Goal: Download file/media

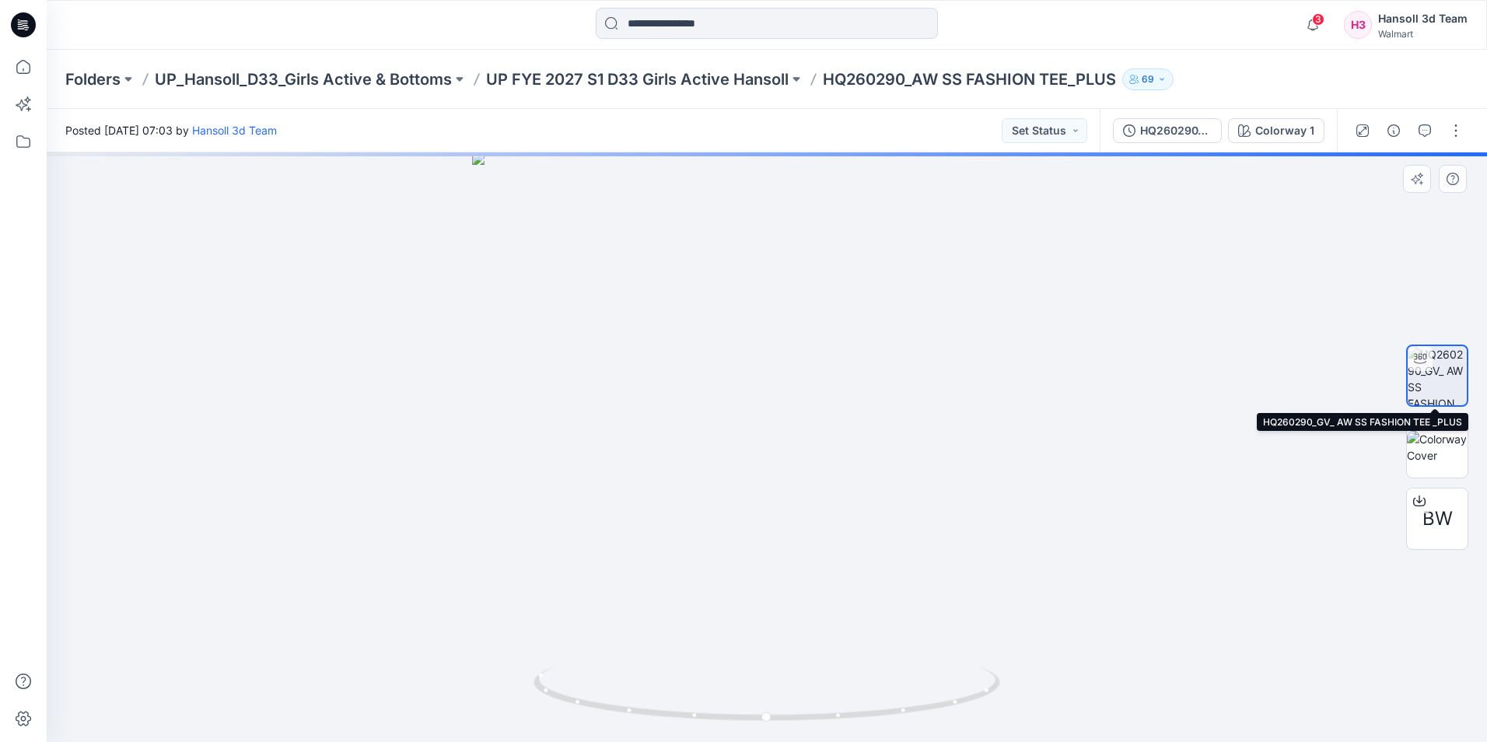
click at [1433, 384] on img at bounding box center [1437, 375] width 59 height 59
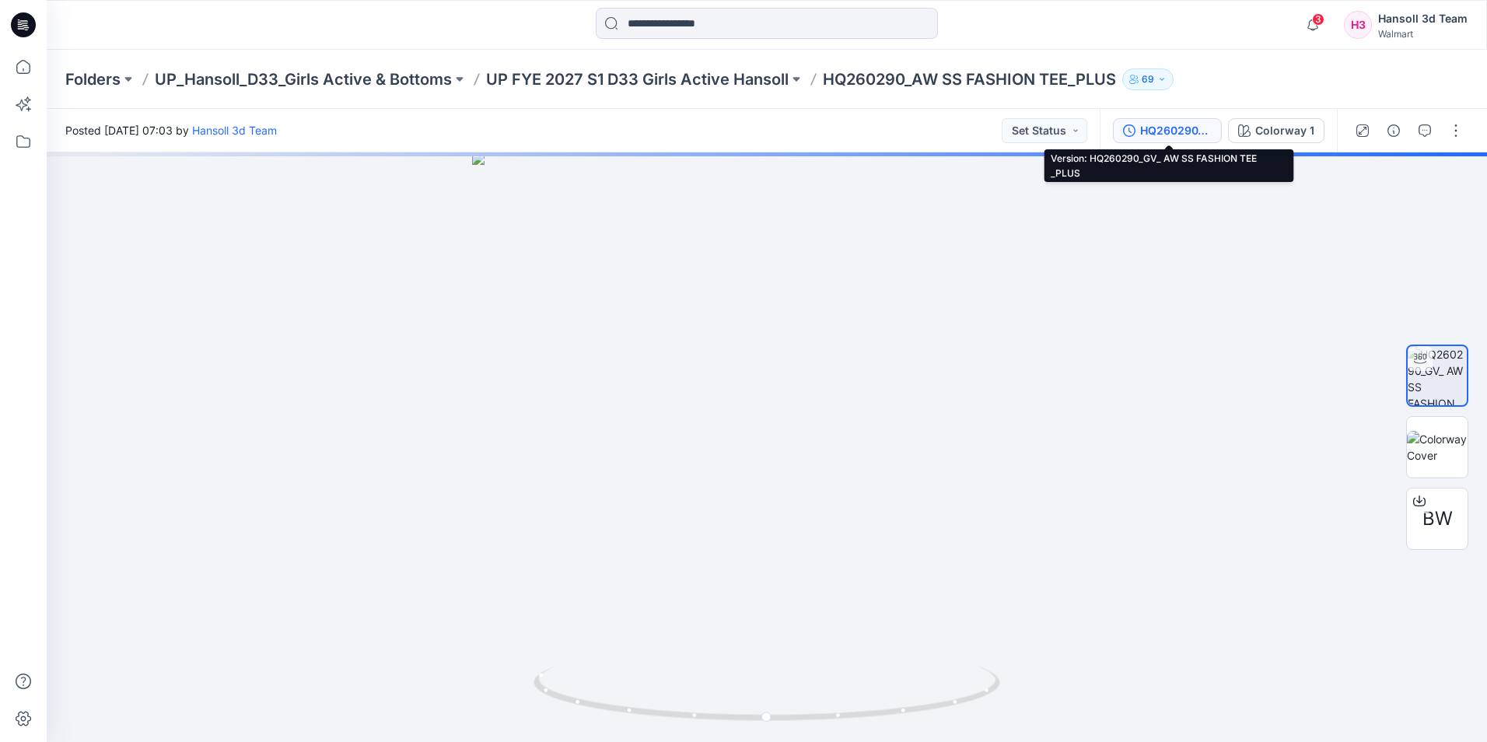
click at [1175, 129] on div "HQ260290_GV_ AW SS FASHION TEE _PLUS" at bounding box center [1176, 130] width 72 height 17
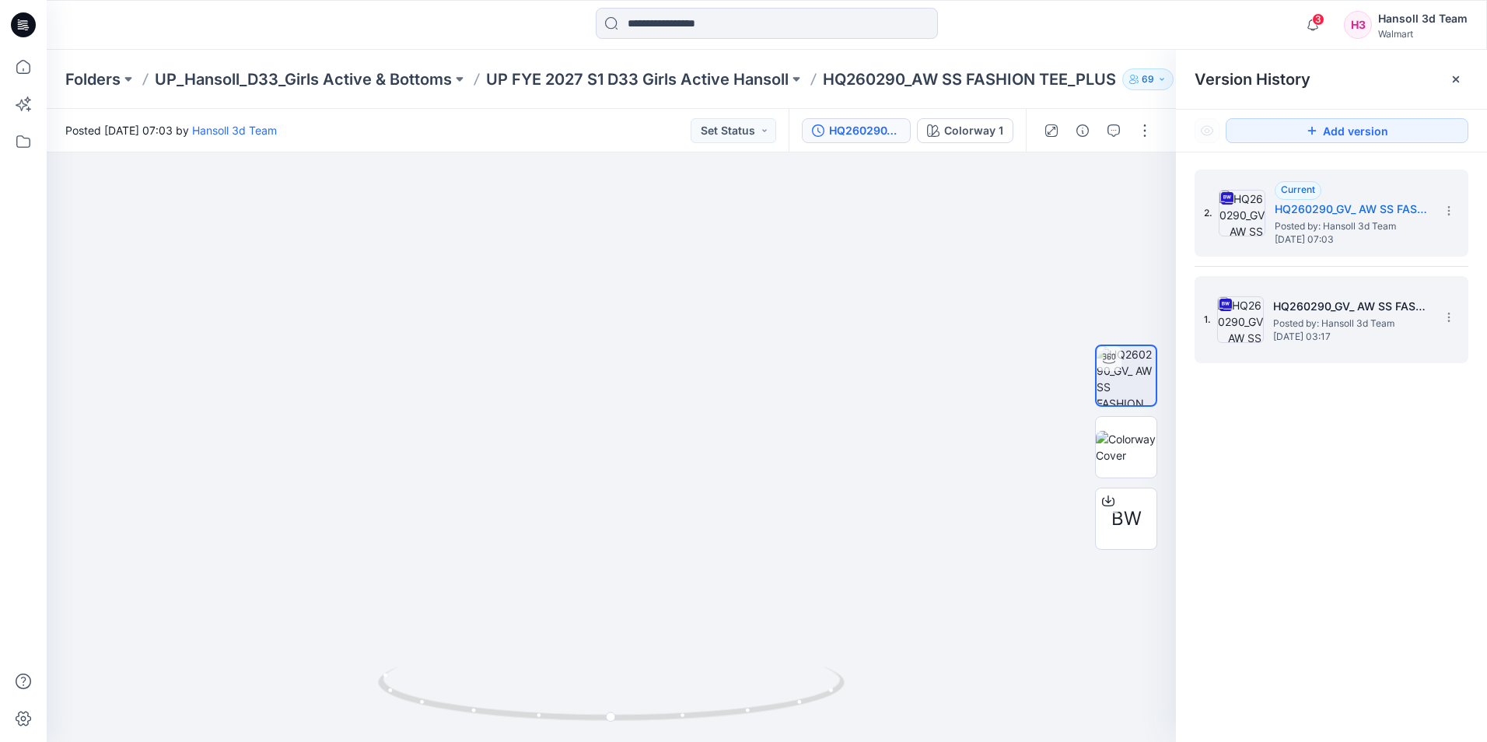
click at [1285, 304] on h5 "HQ260290_GV_ AW SS FASHION TEE _PLUS" at bounding box center [1352, 306] width 156 height 19
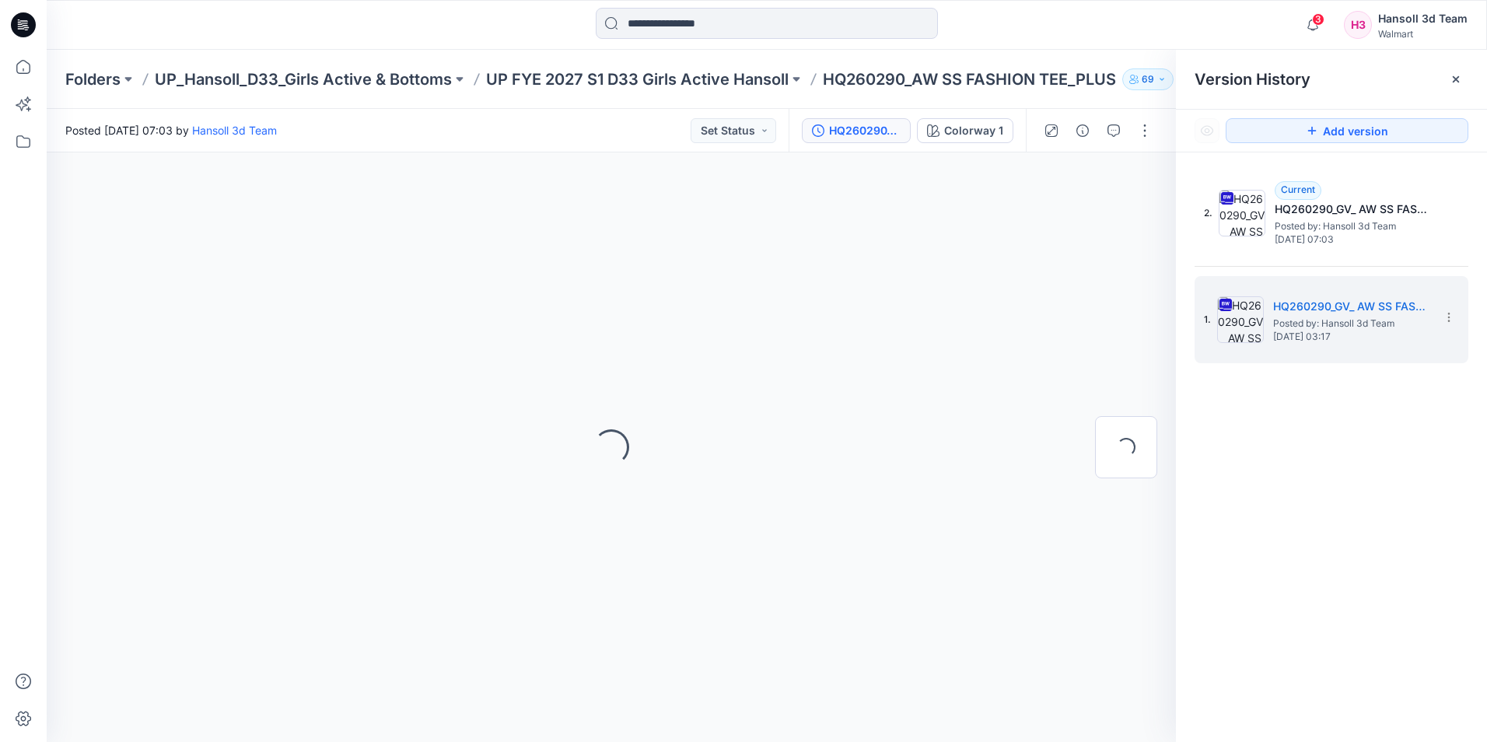
click at [1316, 503] on div "2. Current HQ260290_GV_ AW SS FASHION TEE _PLUS Posted by: Hansoll 3d Team Wedn…" at bounding box center [1331, 458] width 311 height 612
drag, startPoint x: 852, startPoint y: 452, endPoint x: 956, endPoint y: 415, distance: 110.5
click at [852, 450] on div "Loading..." at bounding box center [612, 447] width 1130 height 590
click at [1325, 331] on span "Wednesday, September 03, 2025 03:17" at bounding box center [1352, 336] width 156 height 11
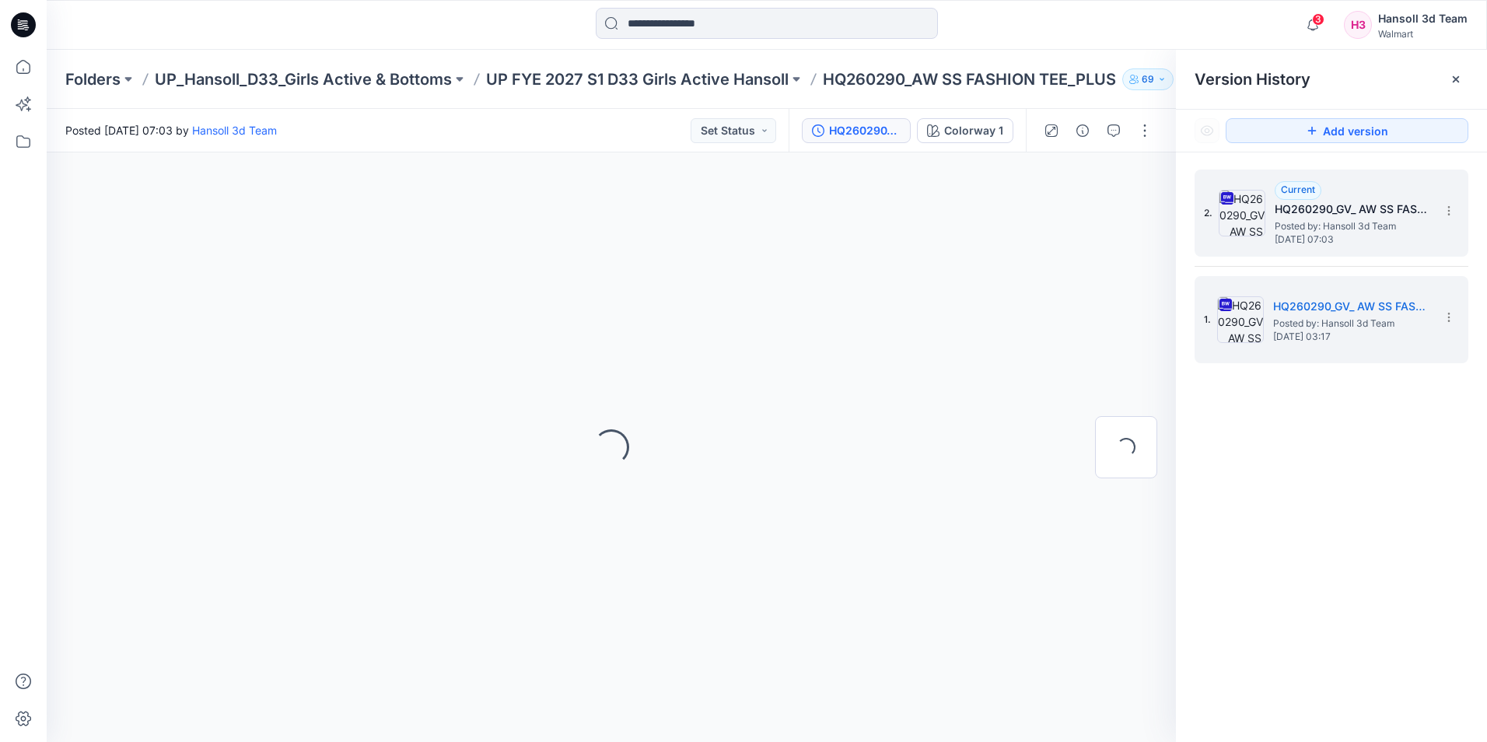
click at [1340, 210] on h5 "HQ260290_GV_ AW SS FASHION TEE _PLUS" at bounding box center [1353, 209] width 156 height 19
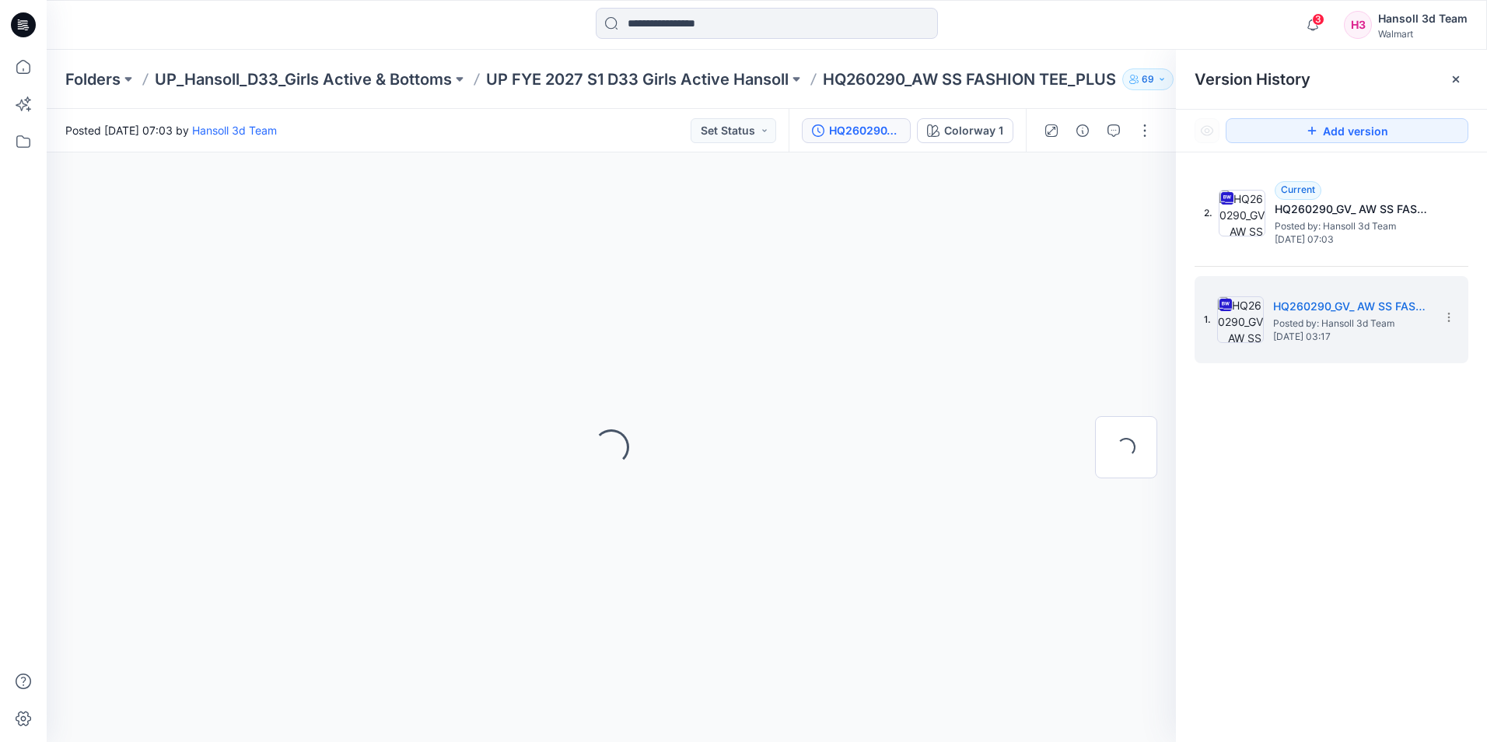
click at [1378, 455] on div "2. Current HQ260290_GV_ AW SS FASHION TEE _PLUS Posted by: Hansoll 3d Team Wedn…" at bounding box center [1331, 458] width 311 height 612
drag, startPoint x: 1358, startPoint y: 540, endPoint x: 1358, endPoint y: 516, distance: 24.1
click at [1358, 527] on div "2. Current HQ260290_GV_ AW SS FASHION TEE _PLUS Posted by: Hansoll 3d Team Wedn…" at bounding box center [1331, 458] width 311 height 612
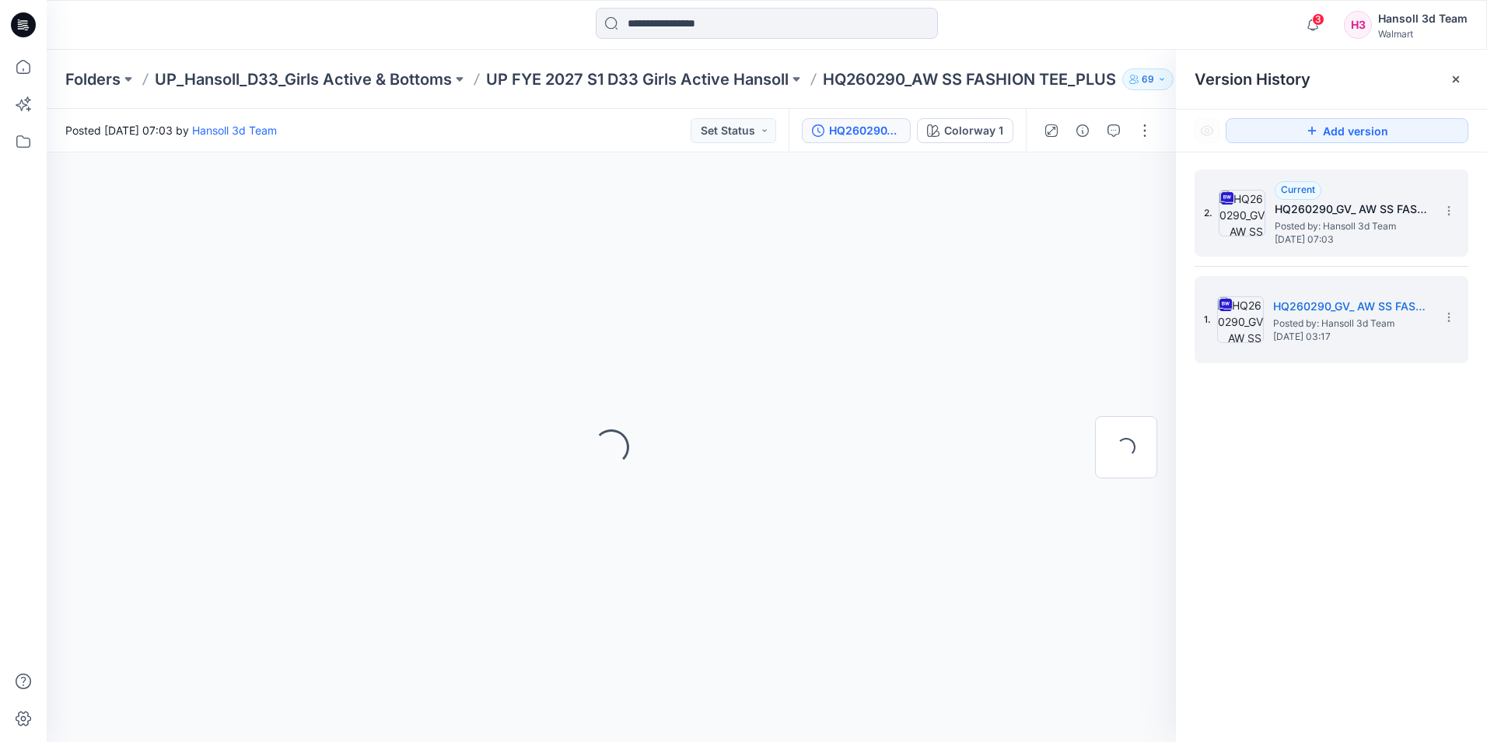
click at [1353, 252] on div "2. Current HQ260290_GV_ AW SS FASHION TEE _PLUS Posted by: Hansoll 3d Team Wedn…" at bounding box center [1332, 213] width 274 height 87
click at [1353, 222] on span "Posted by: Hansoll 3d Team" at bounding box center [1353, 227] width 156 height 16
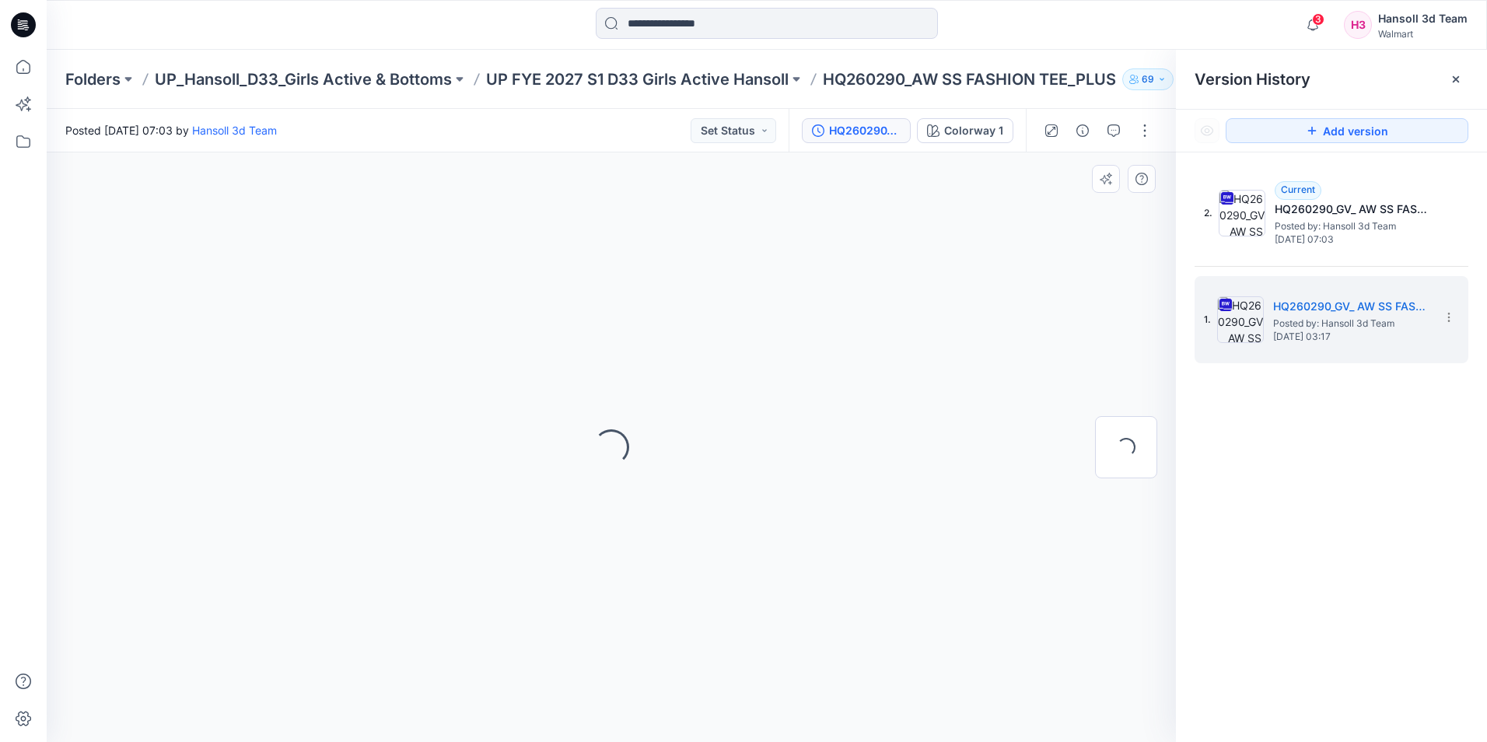
drag, startPoint x: 545, startPoint y: 284, endPoint x: 550, endPoint y: 264, distance: 20.9
click at [548, 272] on div "Loading..." at bounding box center [612, 447] width 1130 height 590
drag, startPoint x: 1357, startPoint y: 454, endPoint x: 850, endPoint y: 454, distance: 507.2
click at [1355, 454] on div "2. Current HQ260290_GV_ AW SS FASHION TEE _PLUS Posted by: Hansoll 3d Team Wedn…" at bounding box center [1331, 458] width 311 height 612
click at [1260, 474] on div "2. Current HQ260290_GV_ AW SS FASHION TEE _PLUS Posted by: Hansoll 3d Team Wedn…" at bounding box center [1331, 458] width 311 height 612
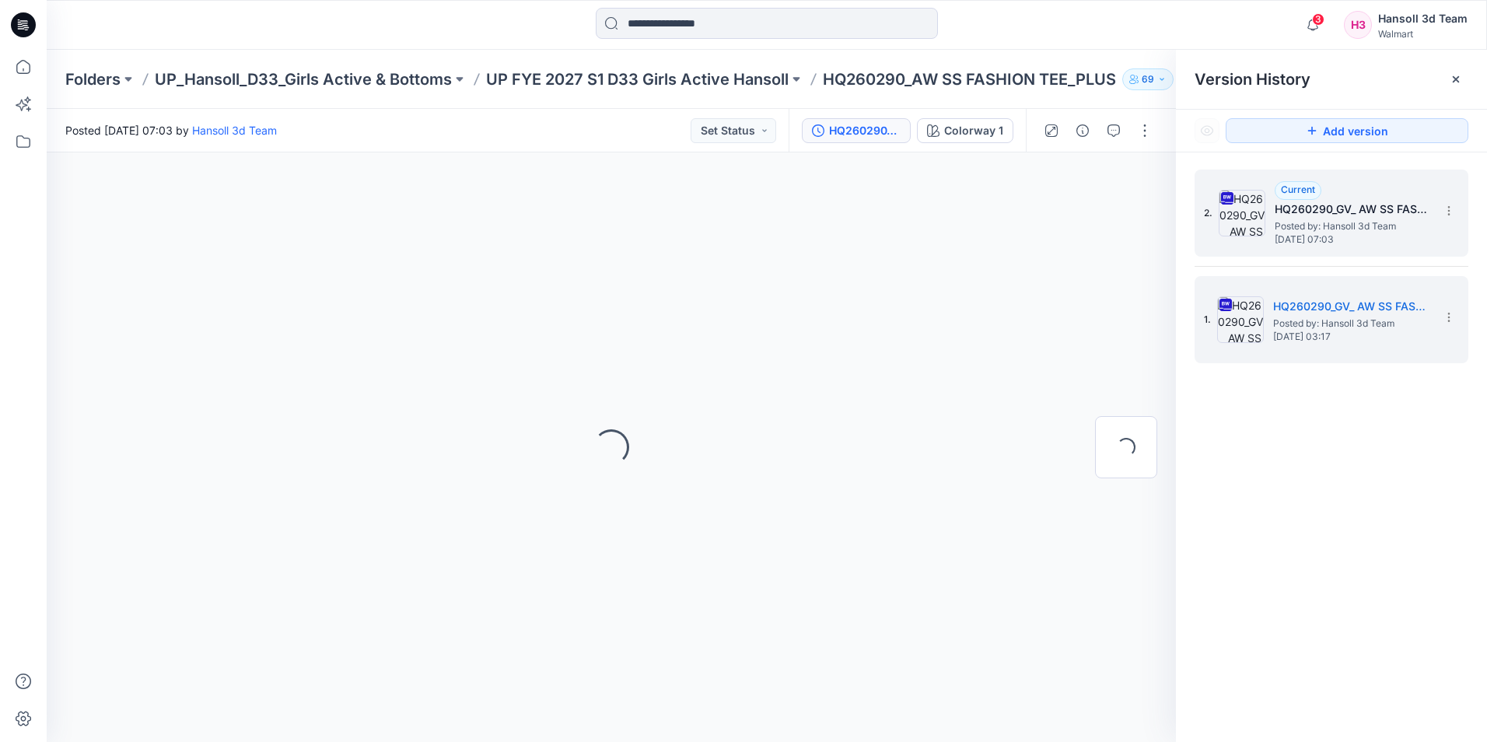
click at [1351, 219] on span "Posted by: Hansoll 3d Team" at bounding box center [1353, 227] width 156 height 16
click at [1456, 211] on section at bounding box center [1448, 210] width 25 height 25
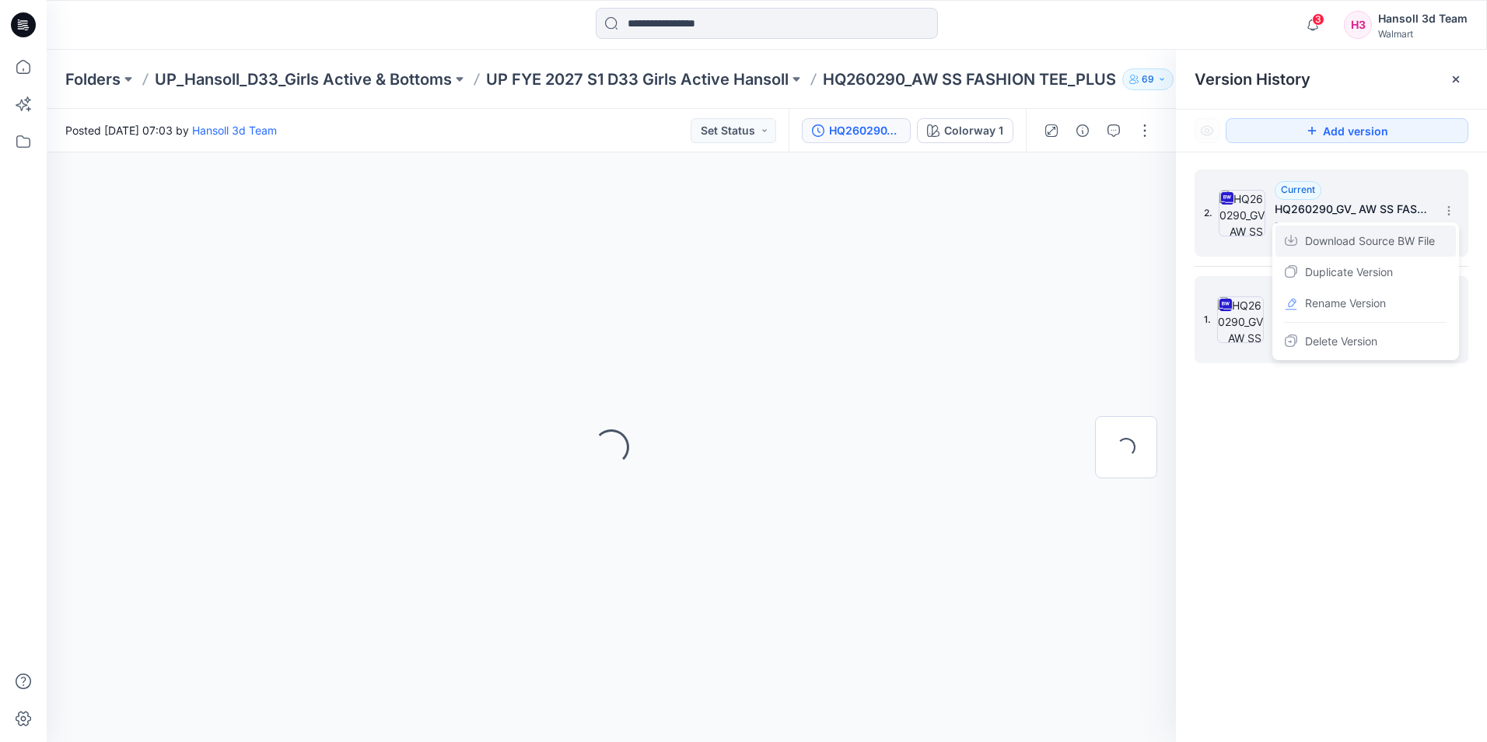
click at [1353, 241] on span "Download Source BW File" at bounding box center [1370, 241] width 130 height 19
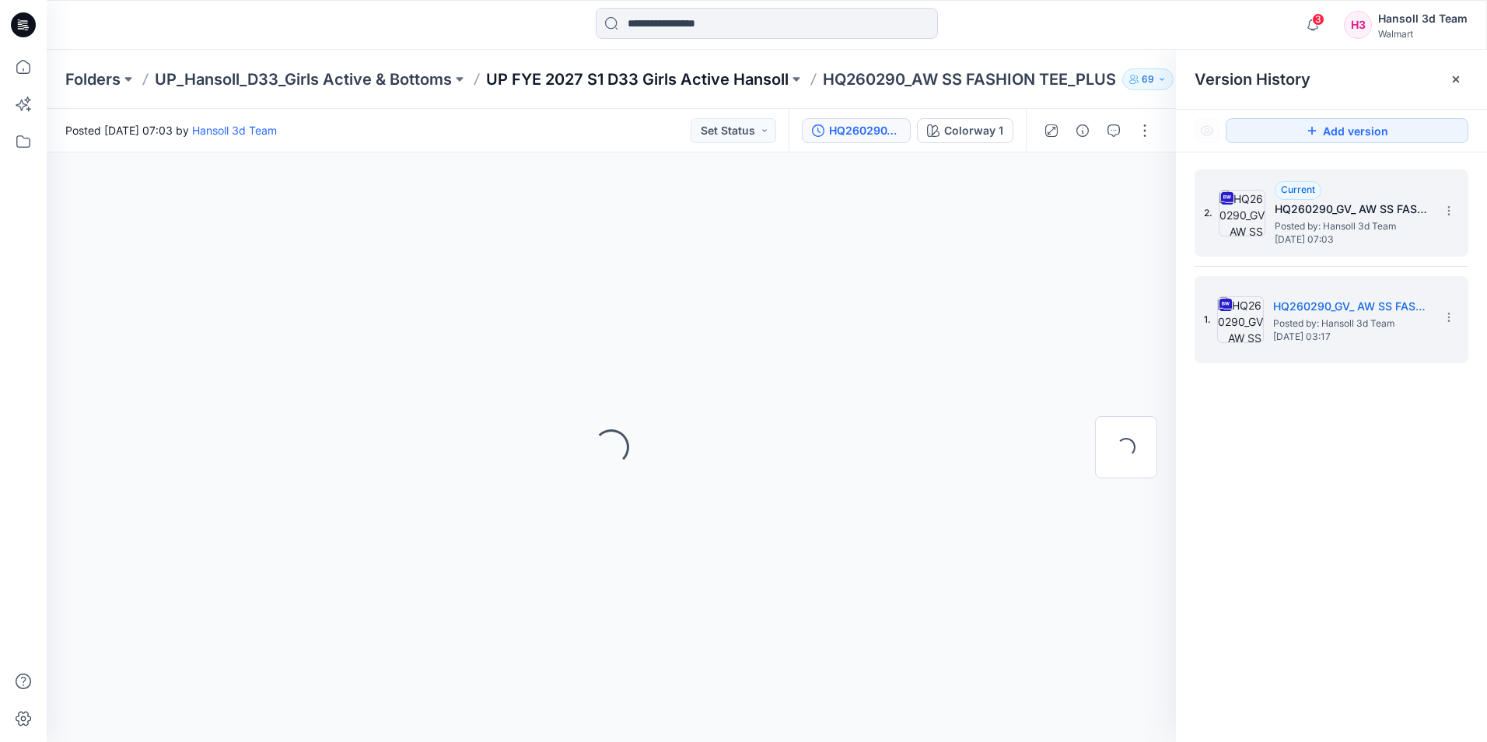
click at [569, 84] on p "UP FYE 2027 S1 D33 Girls Active Hansoll" at bounding box center [637, 79] width 303 height 22
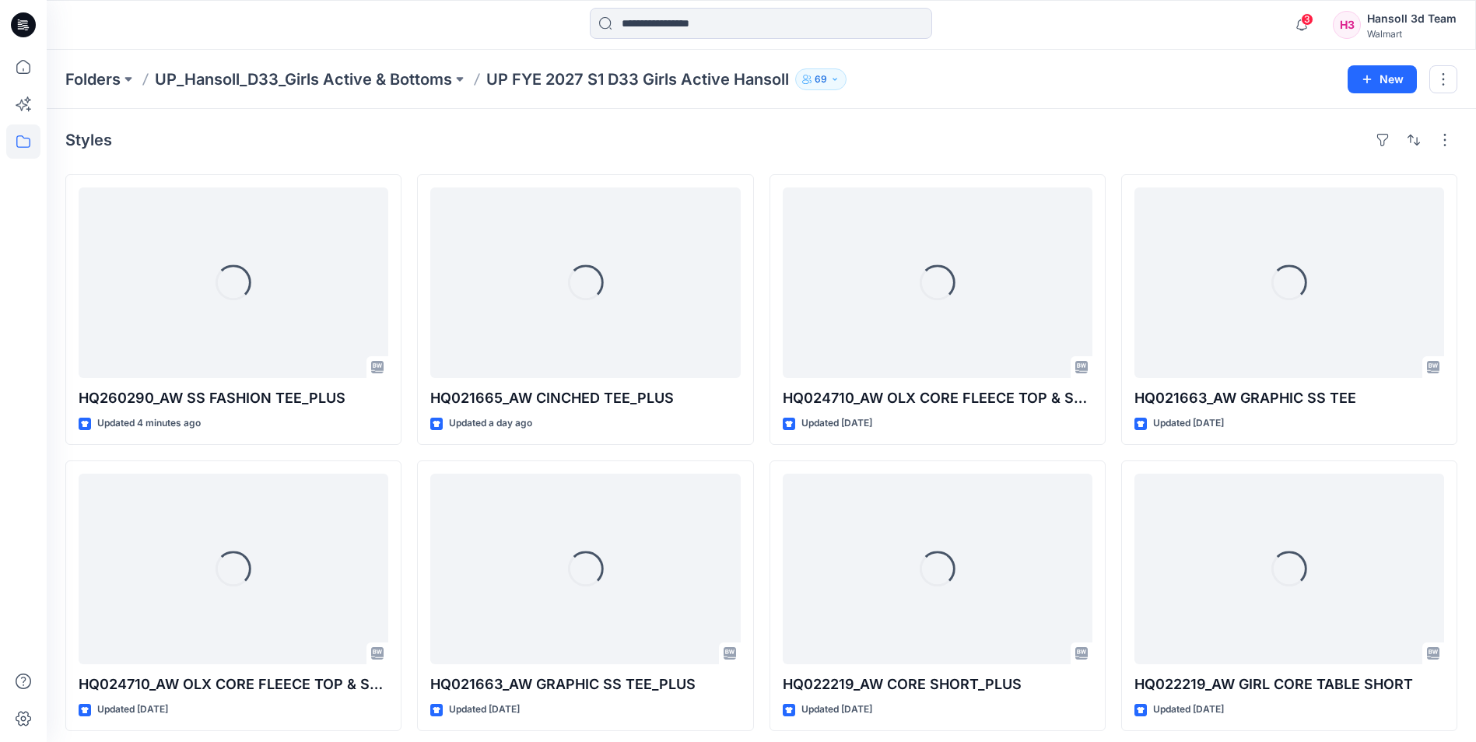
click at [16, 29] on icon at bounding box center [23, 24] width 25 height 25
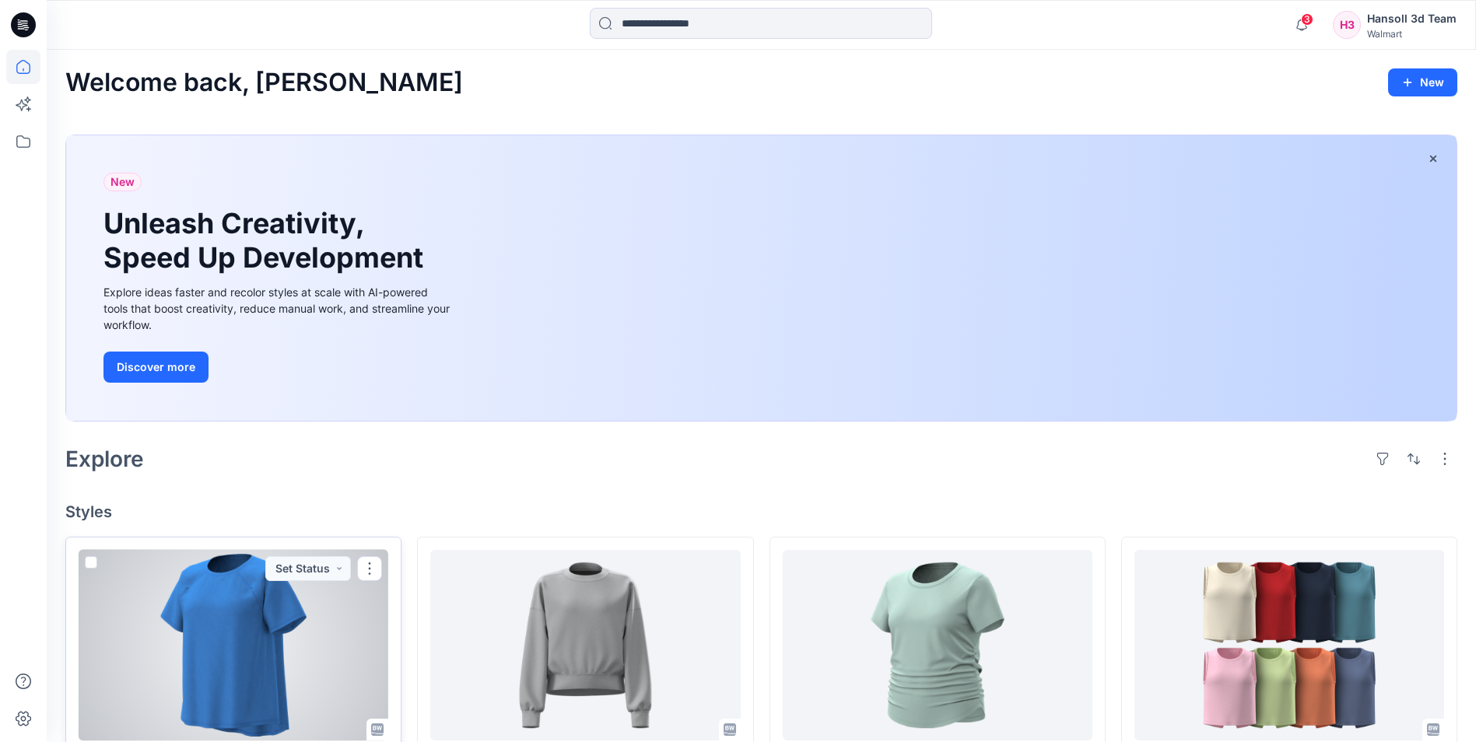
click at [208, 601] on div at bounding box center [234, 645] width 310 height 191
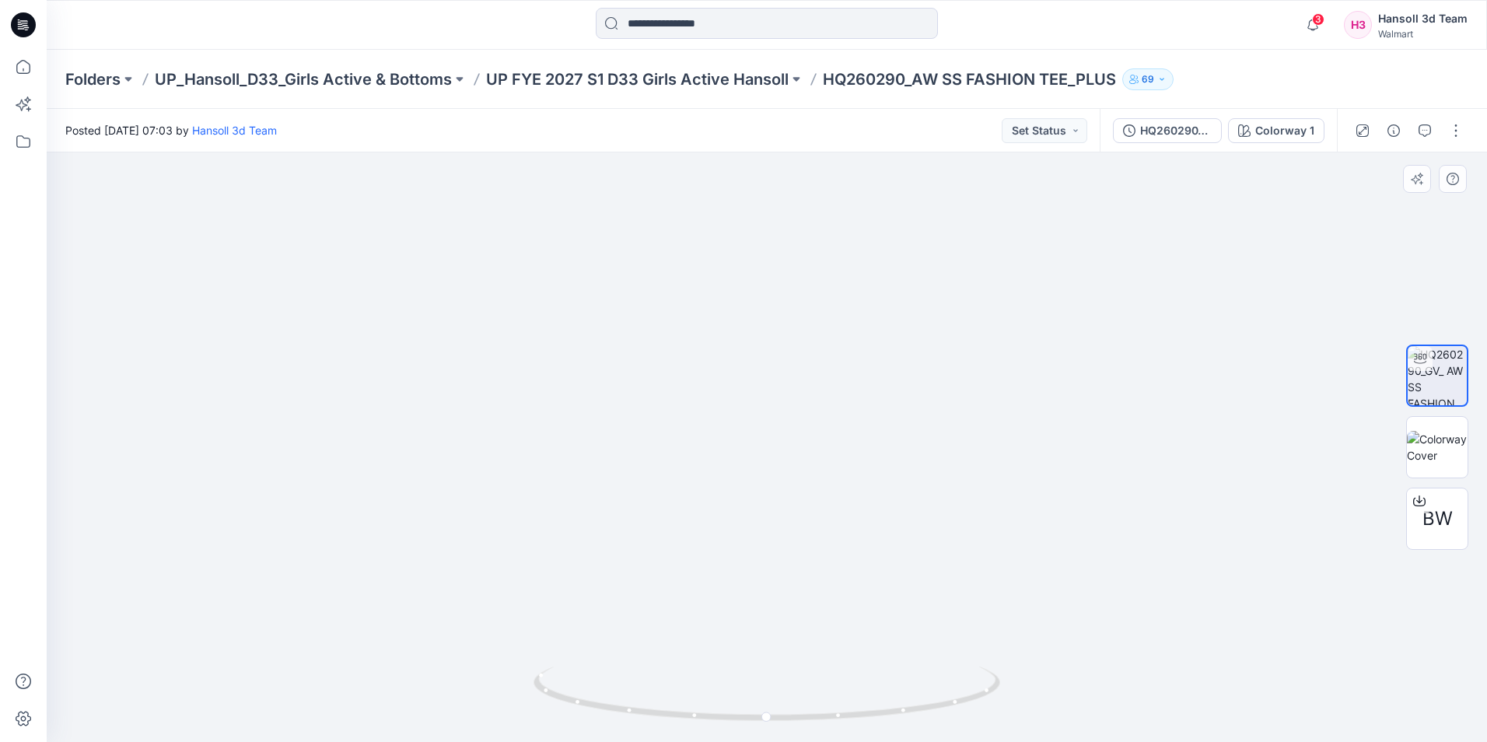
click at [464, 245] on img at bounding box center [767, 296] width 1195 height 892
click at [930, 79] on p "HQ260290_AW SS FASHION TEE_PLUS" at bounding box center [969, 79] width 293 height 22
click at [767, 79] on p "UP FYE 2027 S1 D33 Girls Active Hansoll" at bounding box center [637, 79] width 303 height 22
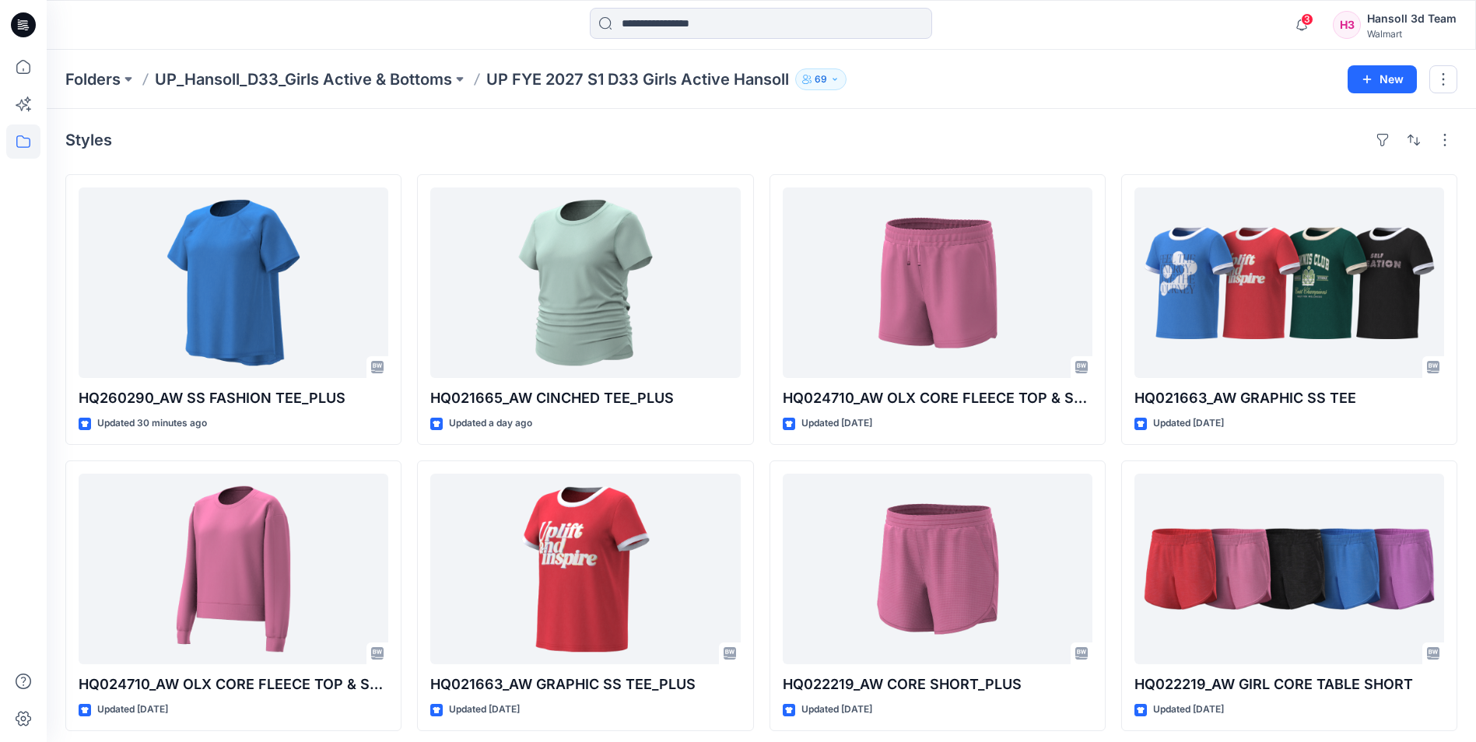
click at [34, 23] on icon at bounding box center [23, 24] width 25 height 25
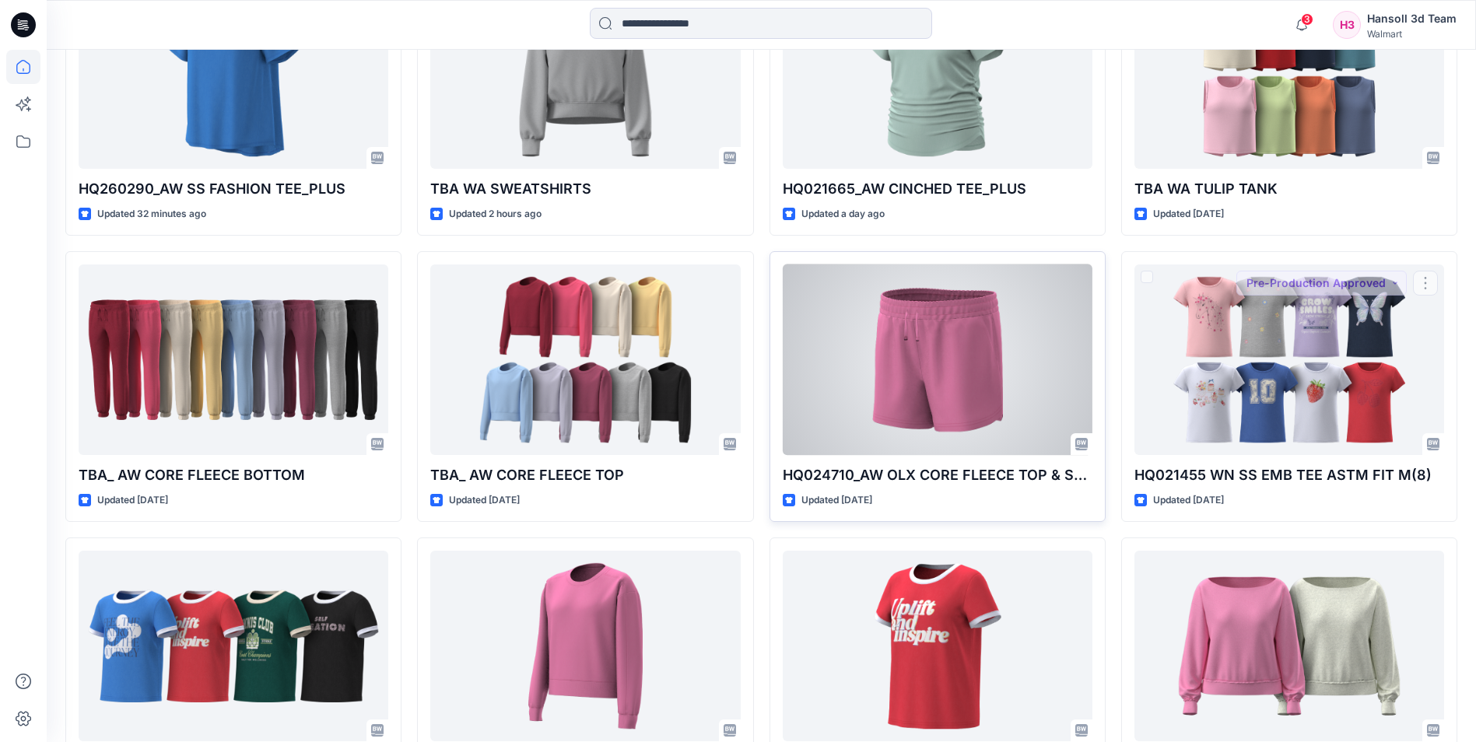
scroll to position [545, 0]
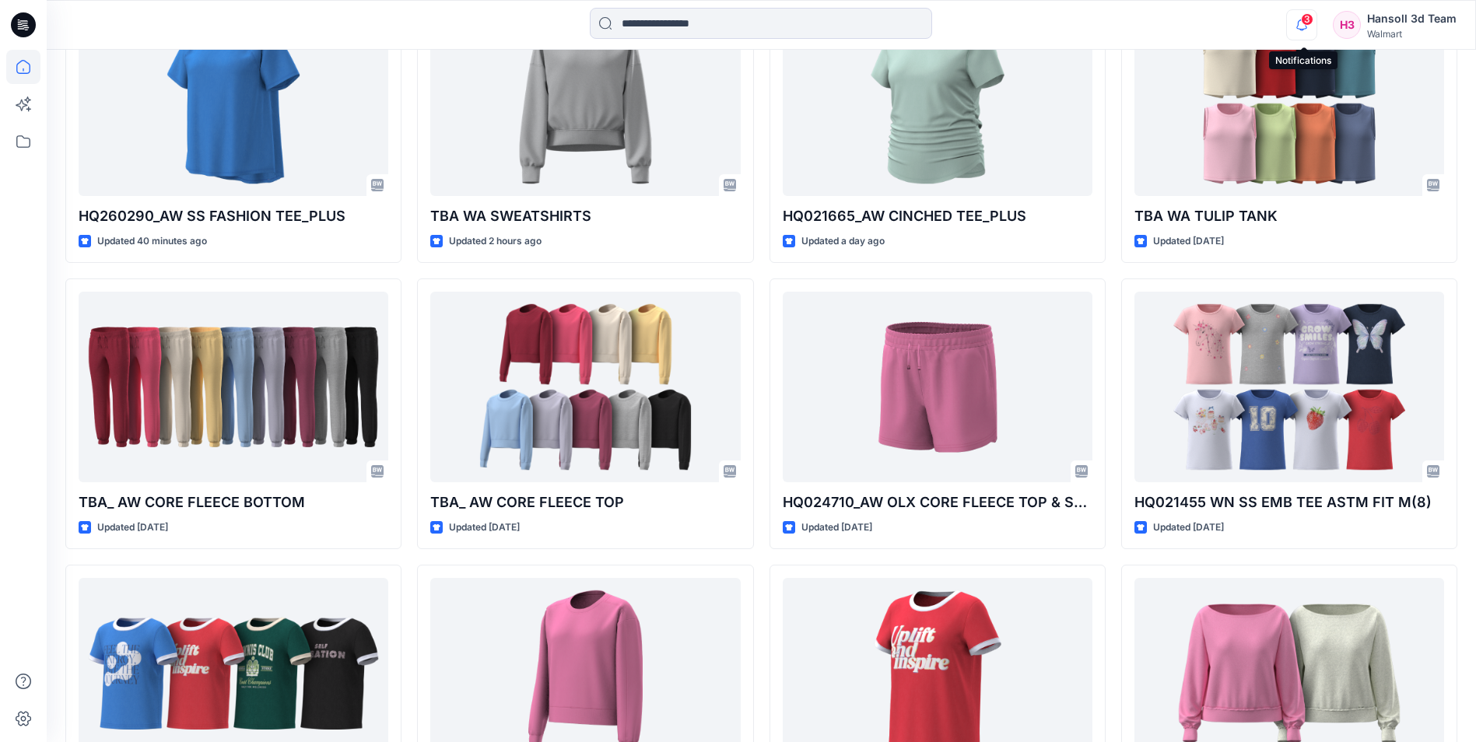
click at [1296, 29] on icon "button" at bounding box center [1302, 24] width 30 height 31
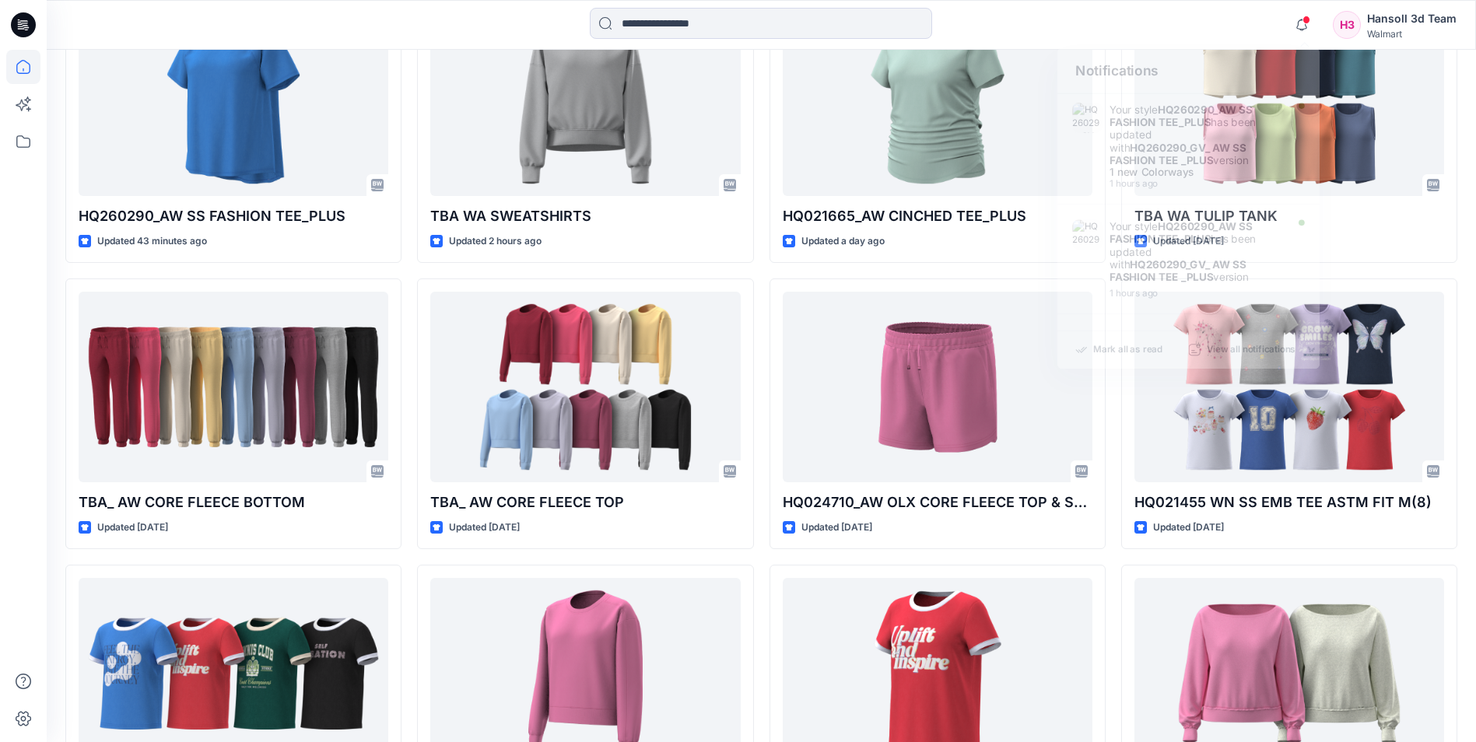
click at [1028, 21] on div at bounding box center [761, 25] width 714 height 34
